Goal: Task Accomplishment & Management: Complete application form

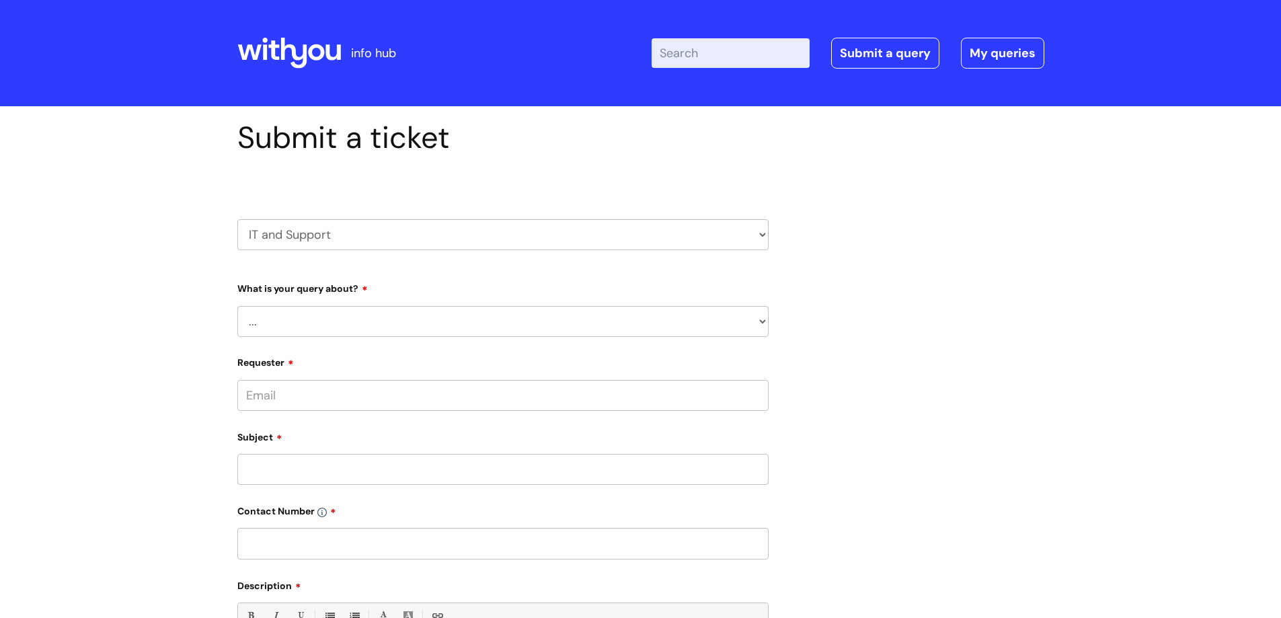
click at [293, 310] on select "... Mobile Phone Reset & MFA Accounts, Starters and Leavers IT Hardware issue I…" at bounding box center [502, 321] width 531 height 31
select select "System/software"
click at [237, 306] on select "... Mobile Phone Reset & MFA Accounts, Starters and Leavers IT Hardware issue I…" at bounding box center [502, 321] width 531 height 31
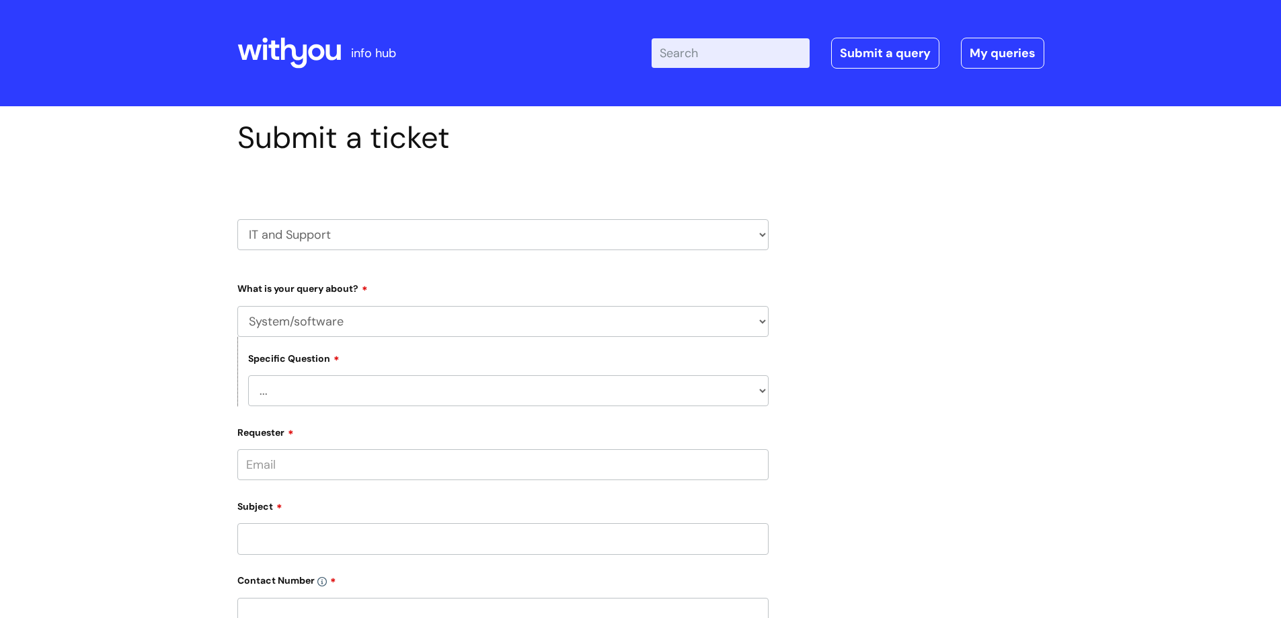
click at [318, 389] on select "... Halo PCMIS Iaptus NHS Email CJSM Email Mitel Another System Google (Workspa…" at bounding box center [508, 390] width 521 height 31
select select "I like to request software"
click at [248, 375] on select "... Halo PCMIS Iaptus NHS Email CJSM Email Mitel Another System Google (Workspa…" at bounding box center [508, 390] width 521 height 31
click at [290, 464] on select "... Dragon/Simply Speaking/ClaroRead Adobe Acrobat Adobe Creative Cloud Raiser'…" at bounding box center [508, 460] width 521 height 31
select select "Something else"
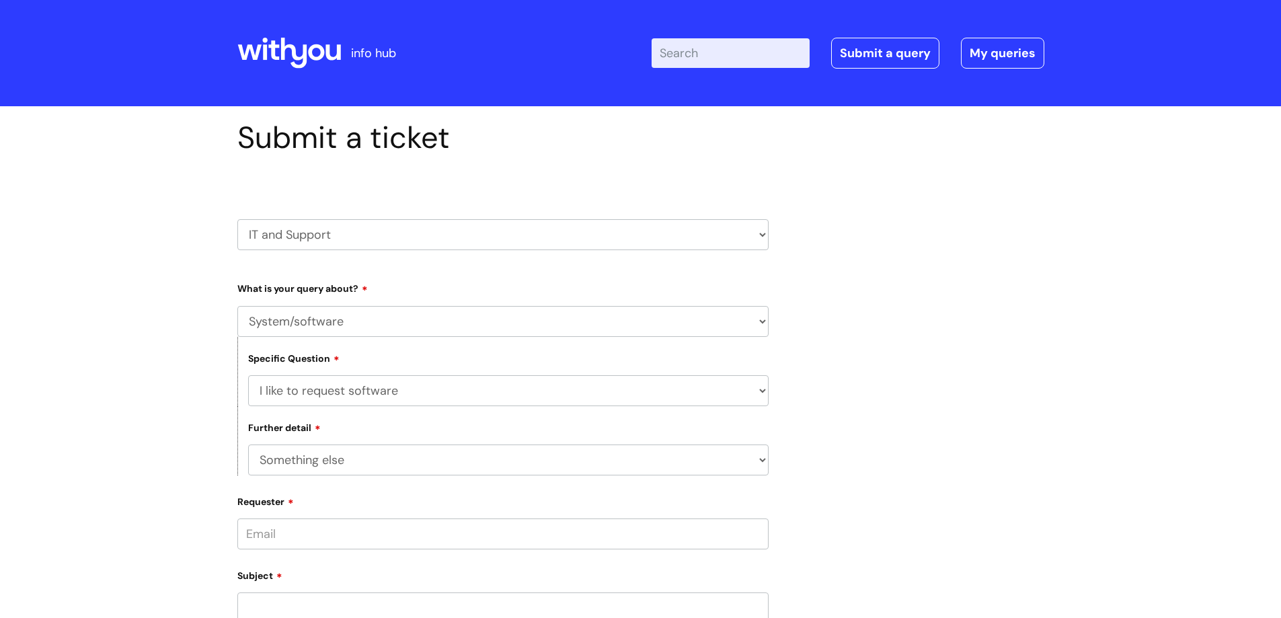
click at [248, 445] on select "... Dragon/Simply Speaking/ClaroRead Adobe Acrobat Adobe Creative Cloud Raiser'…" at bounding box center [508, 460] width 521 height 31
click at [304, 393] on select "... Halo PCMIS Iaptus NHS Email CJSM Email Mitel Another System Google (Workspa…" at bounding box center [508, 390] width 521 height 31
select select "Microsoft (inc Azure)"
click at [248, 375] on select "... Halo PCMIS Iaptus NHS Email CJSM Email Mitel Another System Google (Workspa…" at bounding box center [508, 390] width 521 height 31
select select
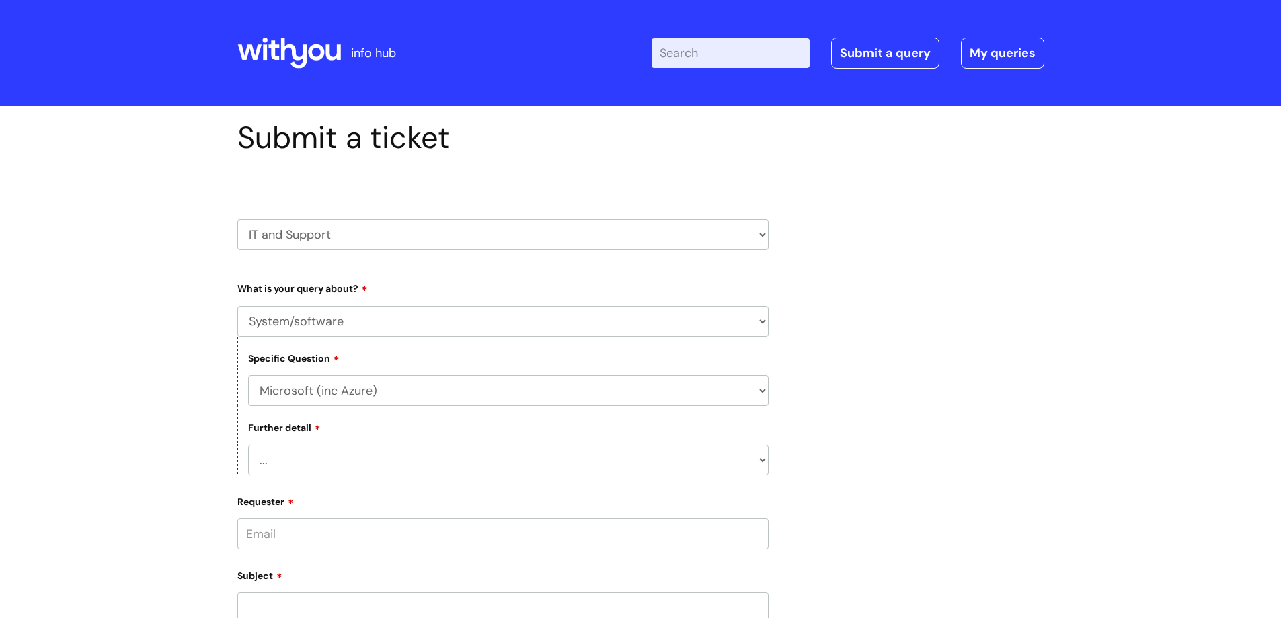
click at [309, 321] on select "... Mobile Phone Reset & MFA Accounts, Starters and Leavers IT Hardware issue I…" at bounding box center [502, 321] width 531 height 31
select select "IT Hardware issue"
click at [237, 306] on select "... Mobile Phone Reset & MFA Accounts, Starters and Leavers IT Hardware issue I…" at bounding box center [502, 321] width 531 height 31
click at [300, 388] on select "... I need a new or replacement ... I’m waiting for new or replacement hardware…" at bounding box center [508, 390] width 521 height 31
click at [248, 375] on select "... I need a new or replacement ... I’m waiting for new or replacement hardware…" at bounding box center [508, 390] width 521 height 31
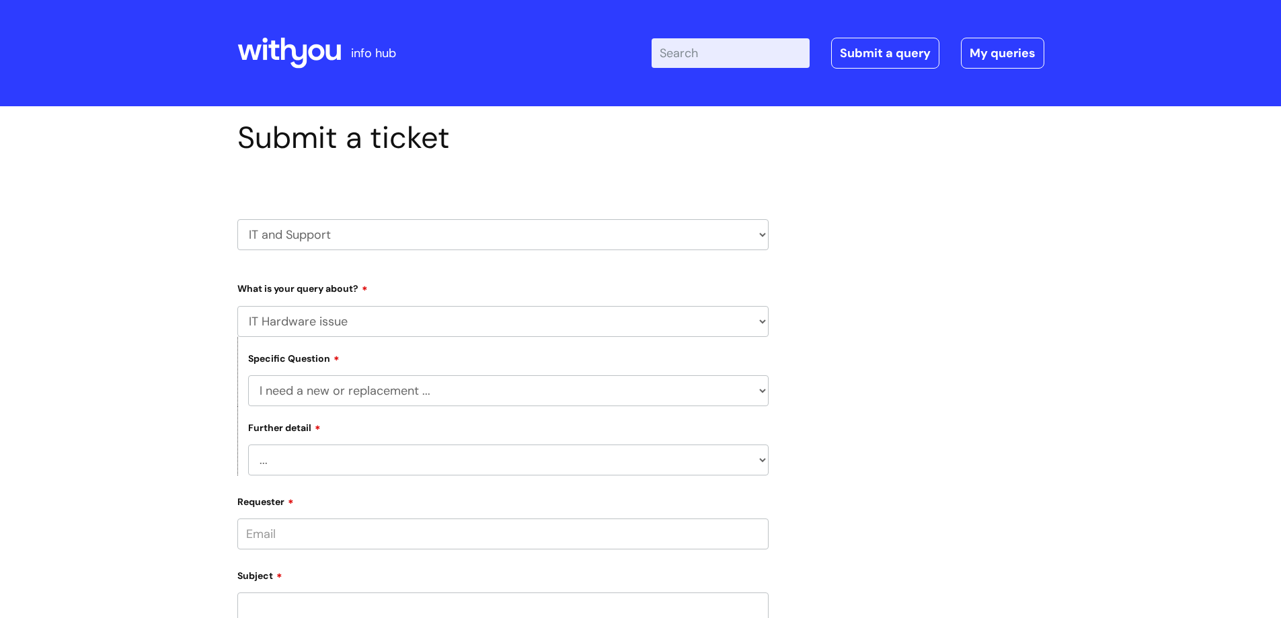
click at [308, 462] on select "... Another sort of cable Anything else Monitor Mouse/keyboard Port replicator …" at bounding box center [508, 460] width 521 height 31
click at [174, 461] on div "Submit a ticket HR / People IT and Support Clinical Drug Alerts Finance Account…" at bounding box center [640, 579] width 1281 height 946
click at [324, 390] on select "... I need a new or replacement ... I’m waiting for new or replacement hardware…" at bounding box center [508, 390] width 521 height 31
select select "Problem with Laptop or Chromebook"
click at [248, 375] on select "... I need a new or replacement ... I’m waiting for new or replacement hardware…" at bounding box center [508, 390] width 521 height 31
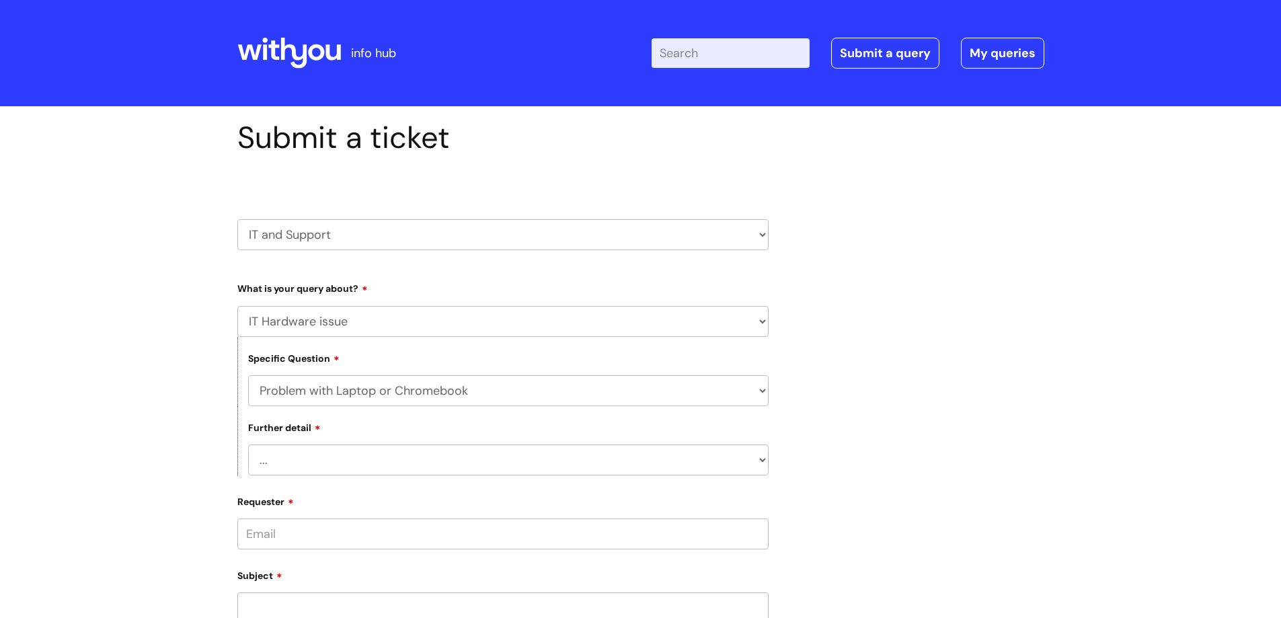
click at [328, 438] on div "Further detail ... I’ve no sound / microphone I’ve got no internet or wifi I’ve…" at bounding box center [502, 440] width 531 height 69
click at [328, 454] on select "... I’ve no sound / microphone I’ve got no internet or wifi I’ve got no camera …" at bounding box center [508, 460] width 521 height 31
click at [135, 399] on div "Submit a ticket HR / People IT and Support Clinical Drug Alerts Finance Account…" at bounding box center [640, 579] width 1281 height 946
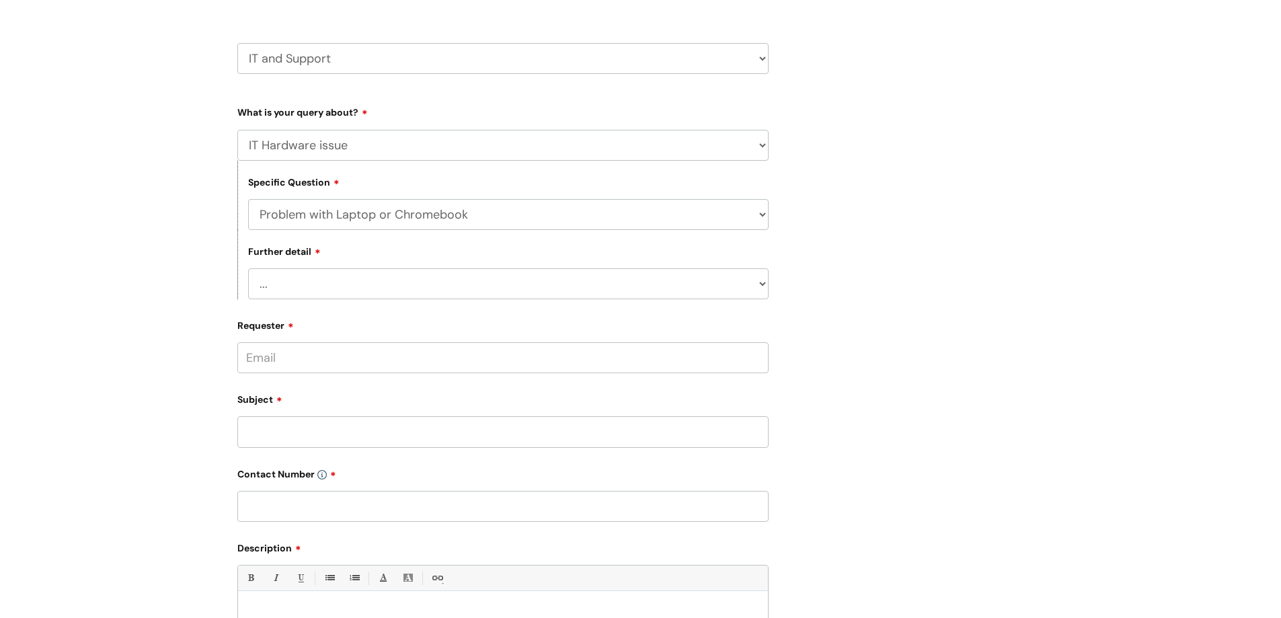
scroll to position [178, 0]
click at [297, 354] on input "Requester" at bounding box center [502, 355] width 531 height 31
type input "[PERSON_NAME][EMAIL_ADDRESS][DOMAIN_NAME]"
click at [257, 434] on input "Subject" at bounding box center [502, 429] width 531 height 31
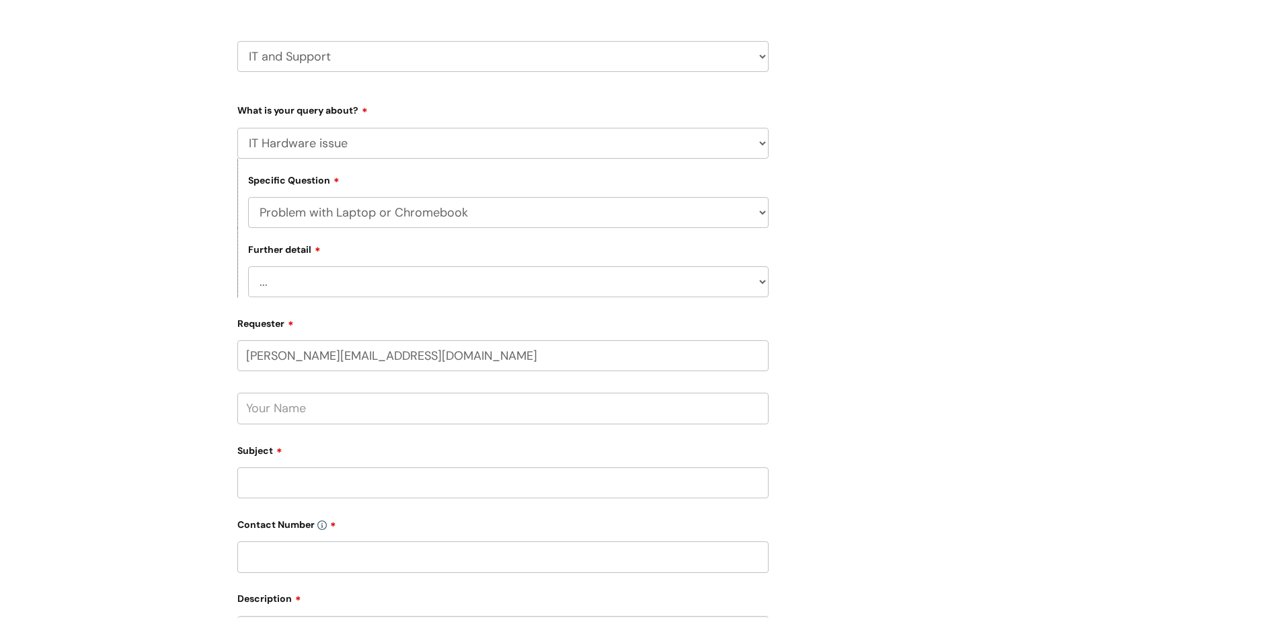
click at [269, 399] on input "text" at bounding box center [502, 408] width 531 height 31
type input "[PERSON_NAME]"
click at [260, 483] on input "Subject" at bounding box center [502, 482] width 531 height 31
type input "I"
click at [246, 482] on input "HP Computer" at bounding box center [502, 482] width 531 height 31
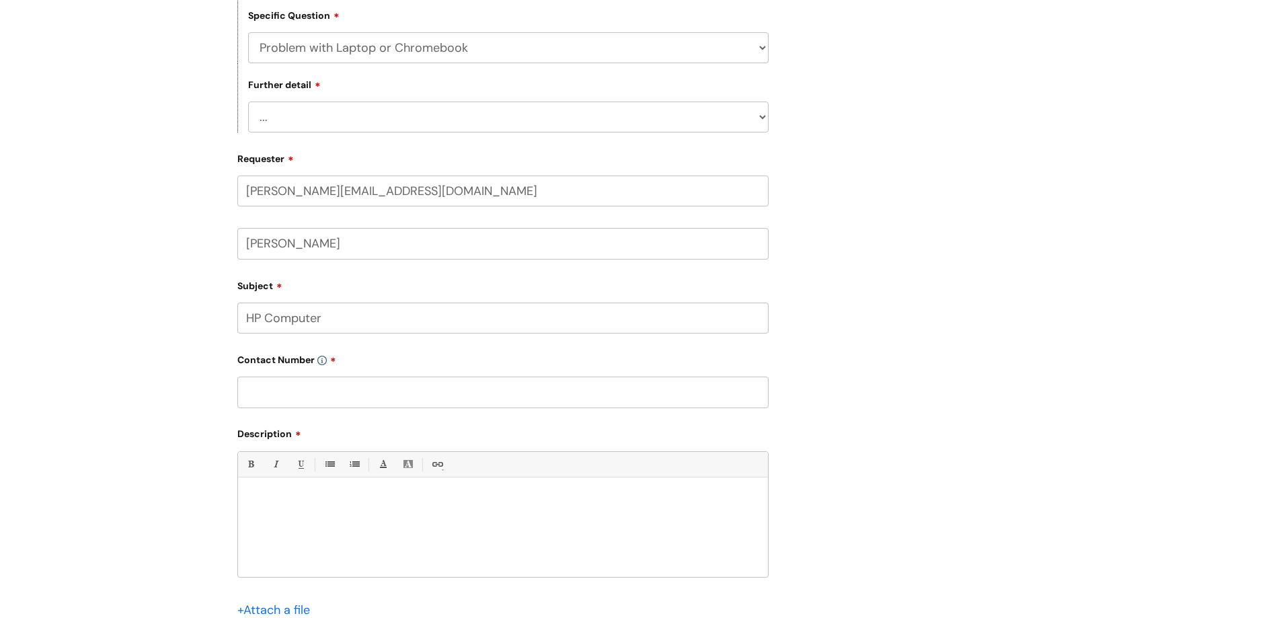
scroll to position [344, 0]
click at [266, 311] on input "HP Computer" at bounding box center [502, 317] width 531 height 31
drag, startPoint x: 266, startPoint y: 311, endPoint x: 269, endPoint y: 321, distance: 11.3
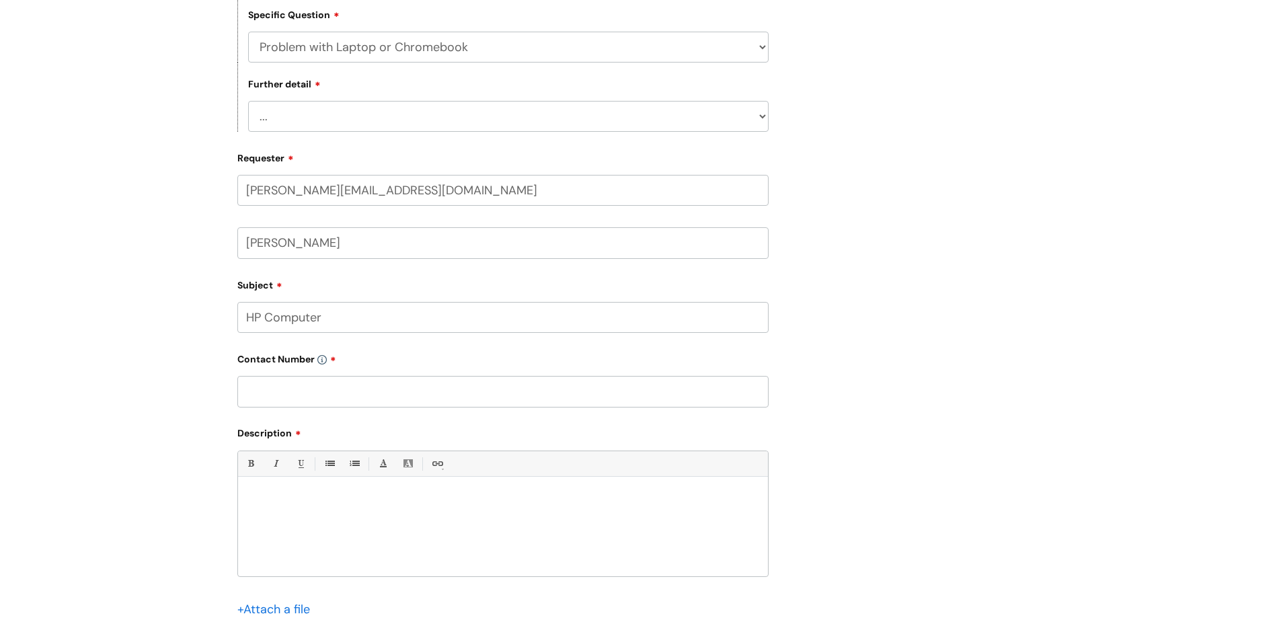
click at [269, 321] on input "HP Computer" at bounding box center [502, 317] width 531 height 31
type input "Major Issues with my work laptop"
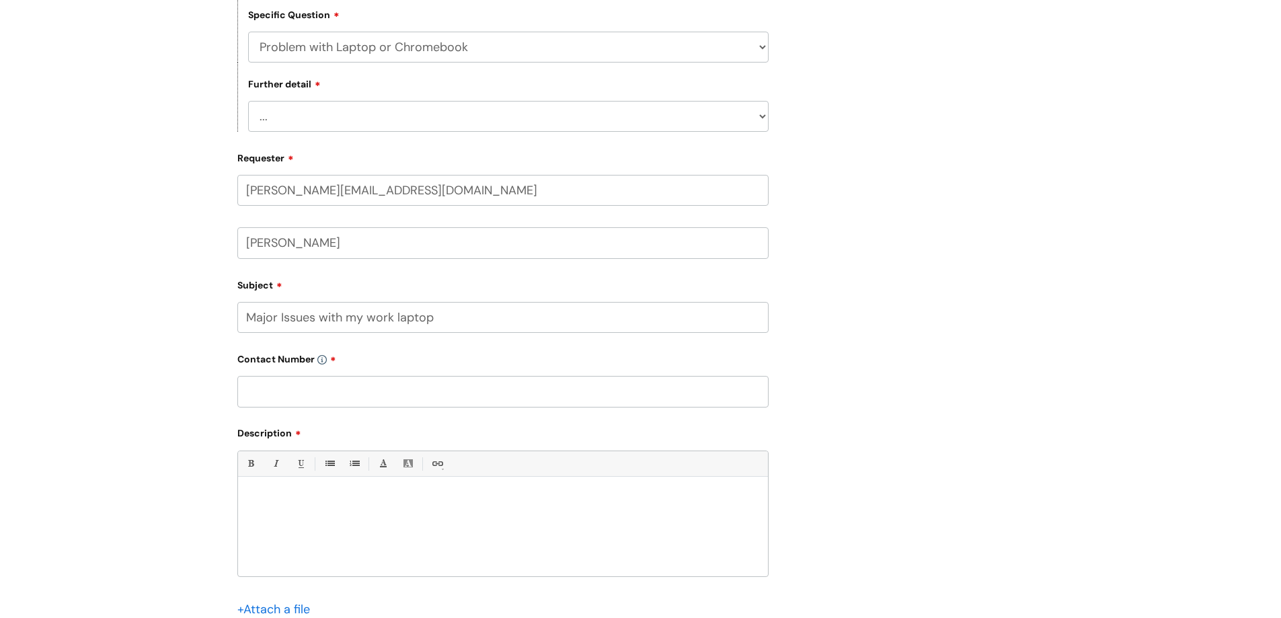
click at [328, 399] on input "text" at bounding box center [502, 391] width 531 height 31
click at [277, 494] on p at bounding box center [503, 500] width 510 height 12
paste div
click at [246, 499] on div "intel core i5 hp" at bounding box center [503, 530] width 530 height 93
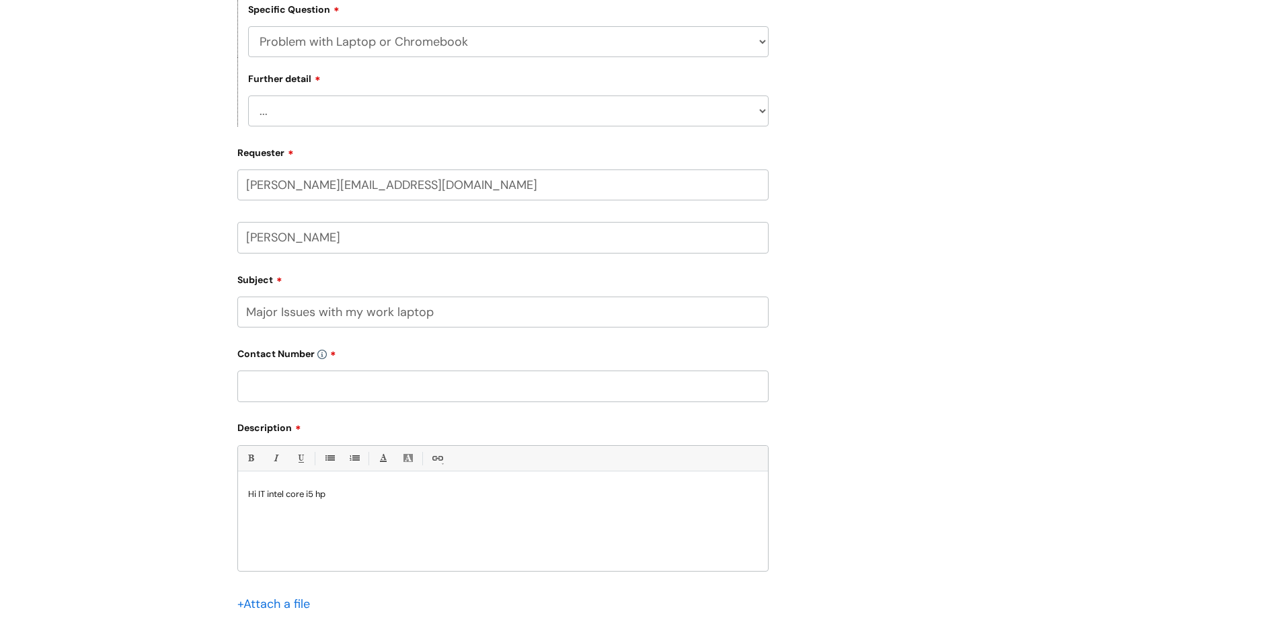
scroll to position [352, 0]
click at [485, 512] on p "I have been having major issues with my intel core i5 hp" at bounding box center [503, 509] width 510 height 24
click at [276, 313] on input "Major Issues with my work laptop" at bounding box center [502, 308] width 531 height 31
